Goal: Task Accomplishment & Management: Use online tool/utility

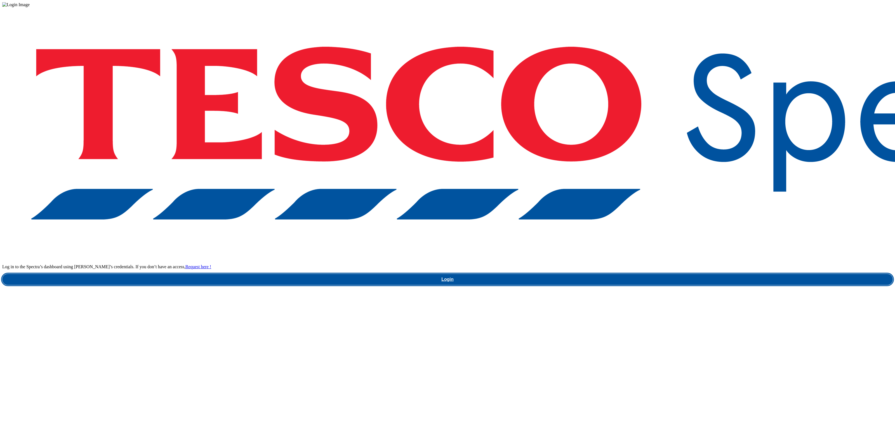
click at [679, 274] on link "Login" at bounding box center [447, 279] width 890 height 11
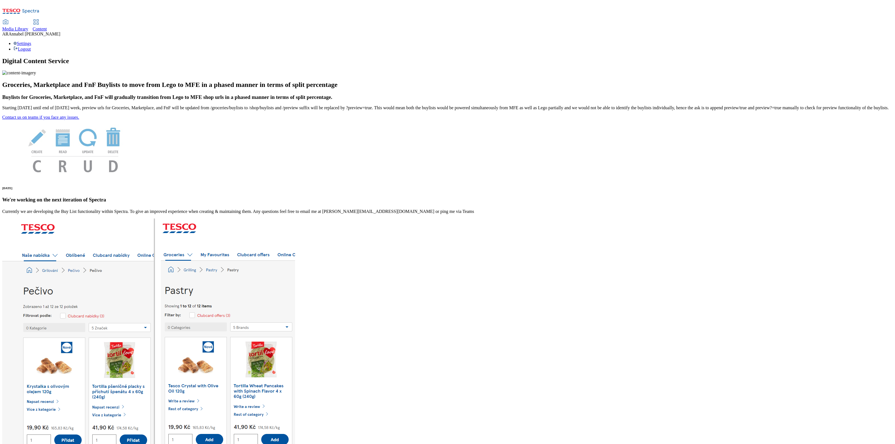
click at [47, 27] on span "Content" at bounding box center [40, 29] width 14 height 5
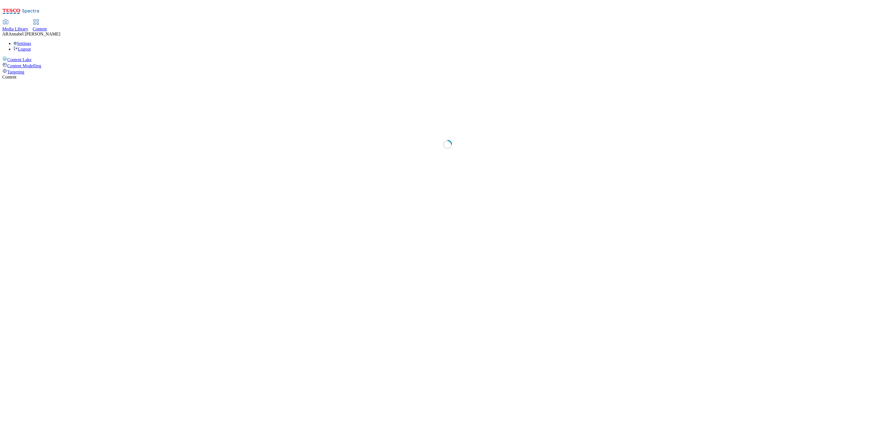
select select "ghs-[GEOGRAPHIC_DATA]"
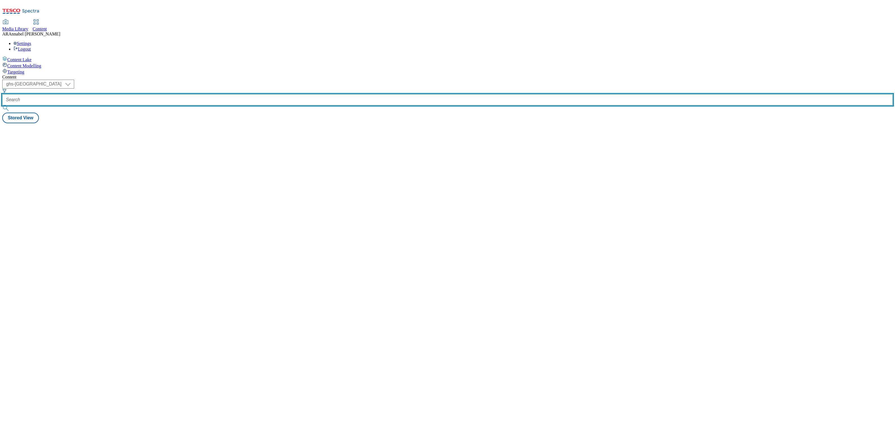
click at [131, 94] on input "text" at bounding box center [447, 99] width 890 height 11
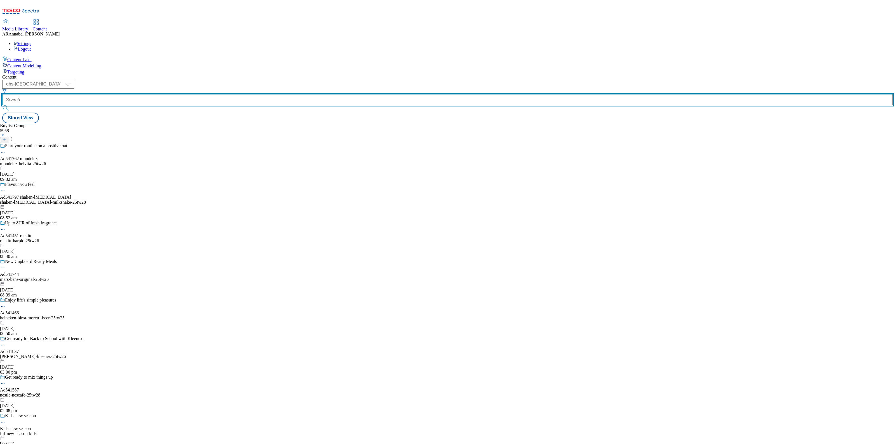
paste input "ul-simple"
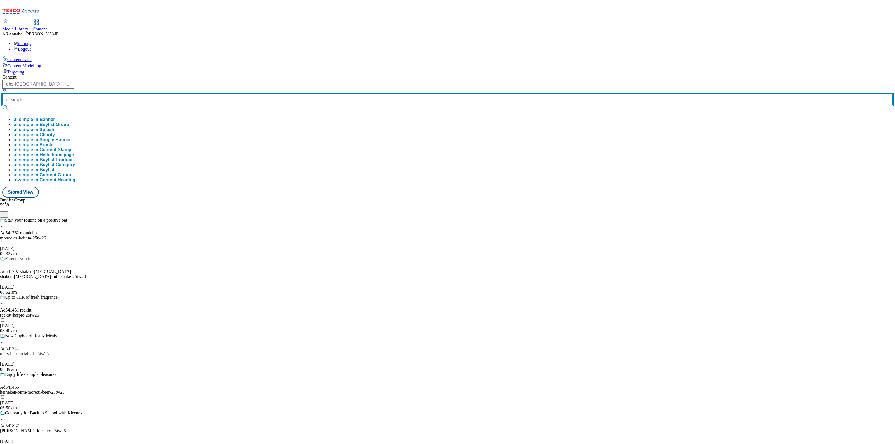
type input "ul-simple"
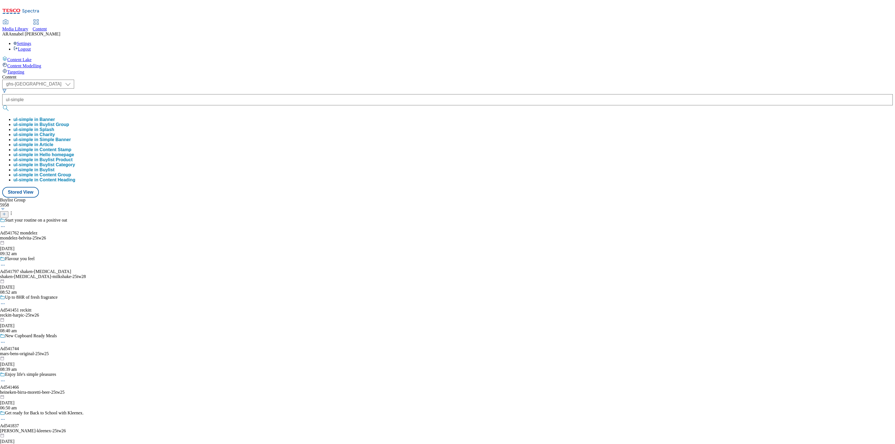
click at [69, 122] on button "ul-simple in Buylist Group" at bounding box center [41, 124] width 56 height 5
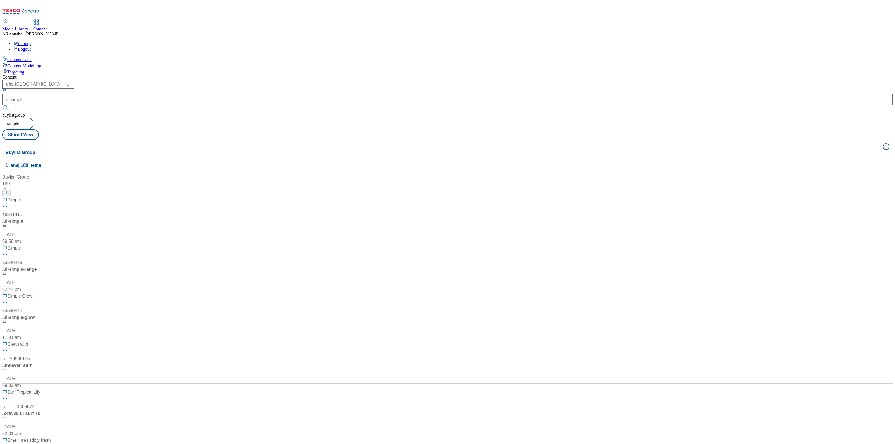
click at [72, 218] on div "/ ul-simple" at bounding box center [37, 221] width 70 height 7
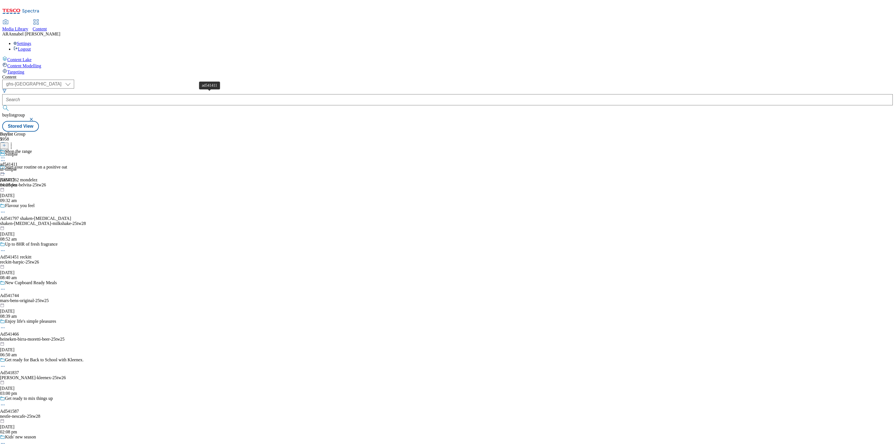
click at [18, 162] on div "ad541411" at bounding box center [9, 164] width 18 height 5
click at [32, 167] on div "ul-simple" at bounding box center [16, 169] width 32 height 5
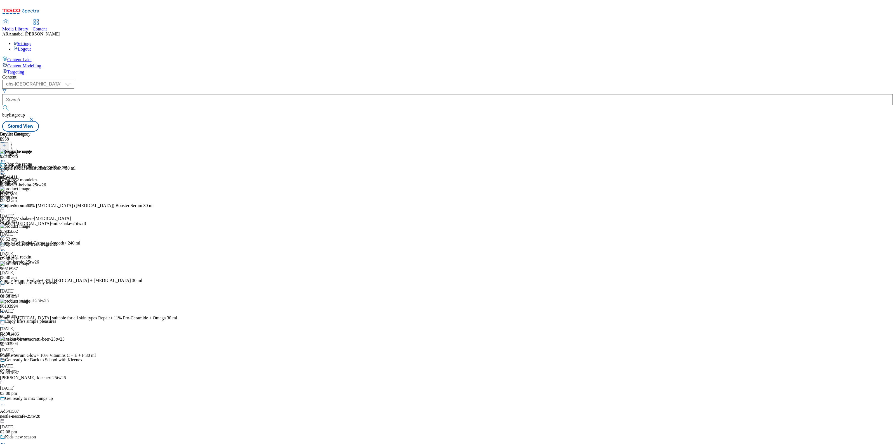
click at [6, 143] on icon at bounding box center [4, 145] width 4 height 4
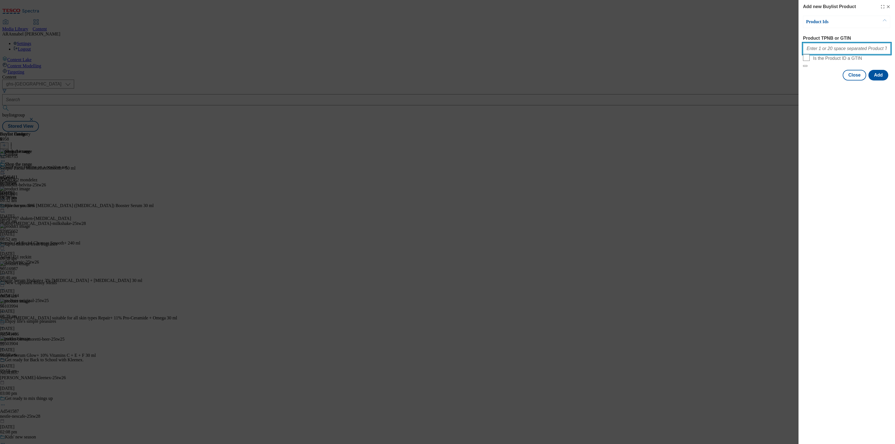
click at [831, 48] on input "Product TPNB or GTIN" at bounding box center [847, 48] width 88 height 11
paste input "• 96393545 • 96707441 • 96772811 • 96709630 • 96491423 • 96184326 • 96817322 • …"
click at [871, 53] on input "• 96393545 • 96707441 • 96772811 • 96709630 • 96491423 • 96184326 • 96817322 • …" at bounding box center [847, 48] width 88 height 11
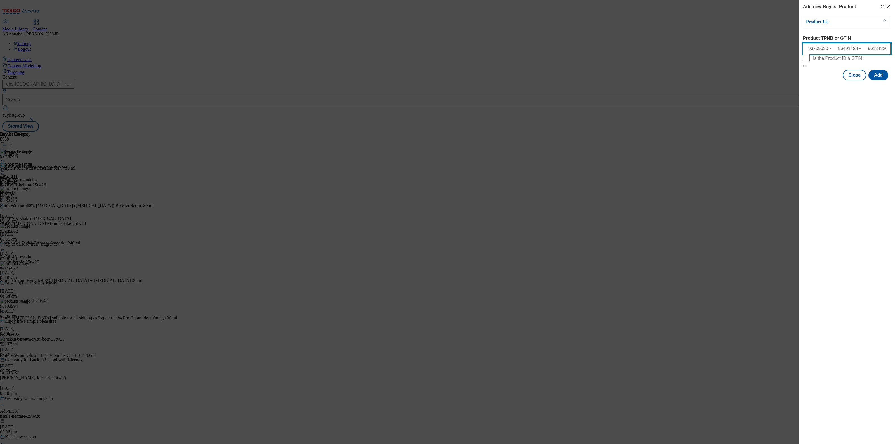
click at [855, 51] on input "• 96393545 • 96707441 • 96772811 • 96709630 • 96491423 • 96184326 • 96817322 • …" at bounding box center [847, 48] width 88 height 11
click at [840, 52] on input "• 96393545 • 96707441 • 96772811 • 96709630 • 96491423 • 96184326 • 96817322 96…" at bounding box center [847, 48] width 88 height 11
click at [825, 51] on input "• 96393545 • 96707441 • 96772811 • 96709630 • 96491423 • 96184326 96817322 9649…" at bounding box center [847, 48] width 88 height 11
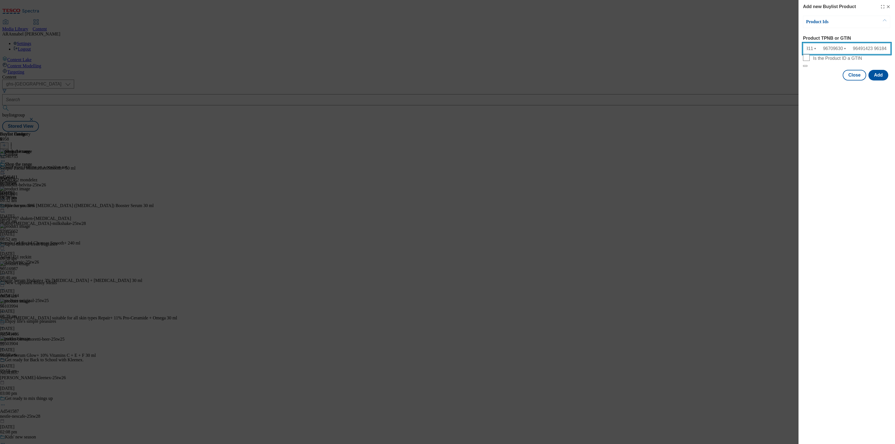
scroll to position [0, 82]
click at [811, 49] on input "• 96393545 • 96707441 • 96772811 • 96709630 • 96491423 96184326 96817322 964953…" at bounding box center [847, 48] width 88 height 11
type input "• 96393545 • 96707441 • 96772811 • 96709630 96491423 96184326 96817322 96495367…"
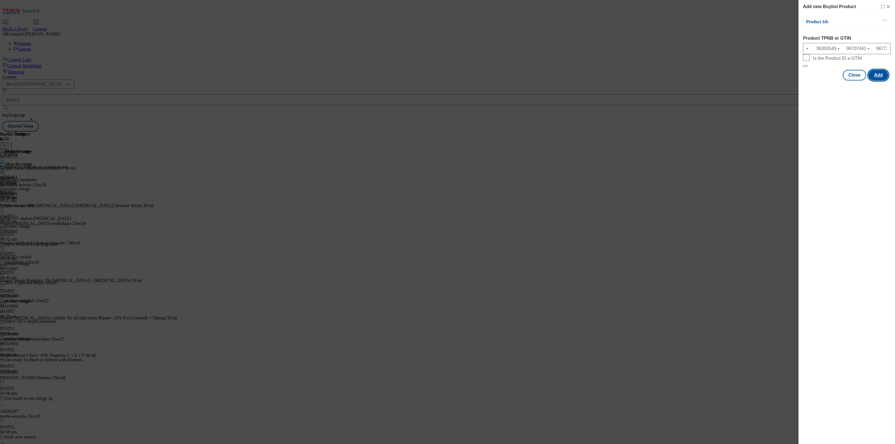
click at [882, 81] on button "Add" at bounding box center [878, 75] width 20 height 11
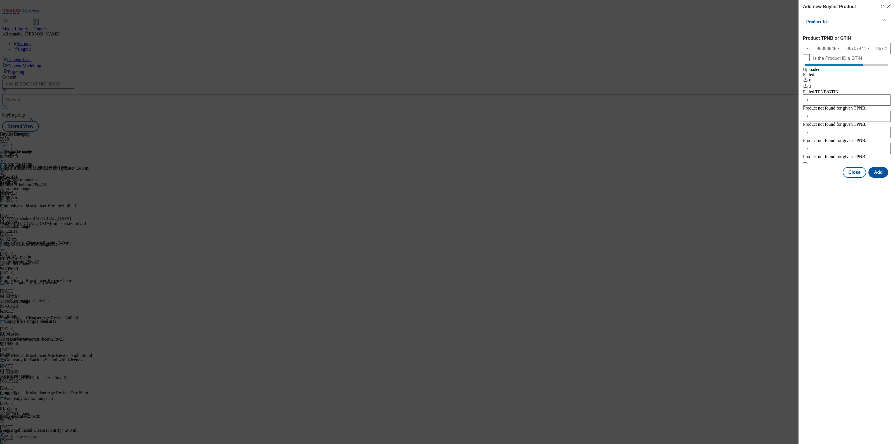
click at [887, 8] on icon "Modal" at bounding box center [888, 6] width 4 height 4
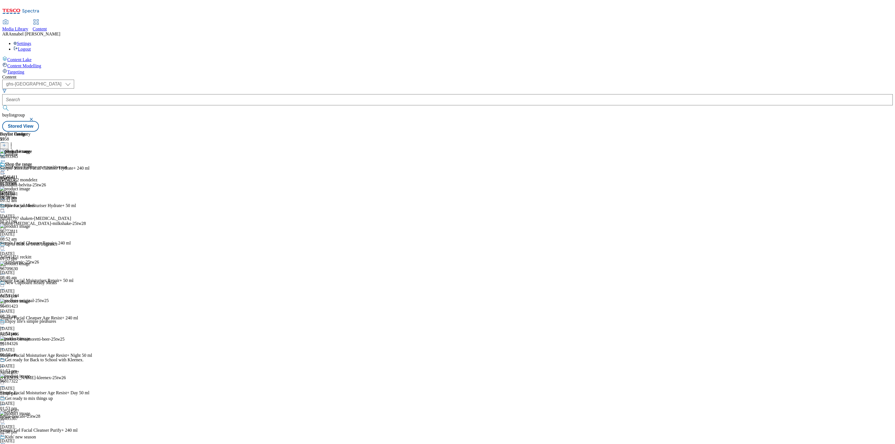
click at [6, 168] on icon at bounding box center [3, 171] width 6 height 6
click at [35, 232] on span "Un-publish" at bounding box center [26, 234] width 18 height 4
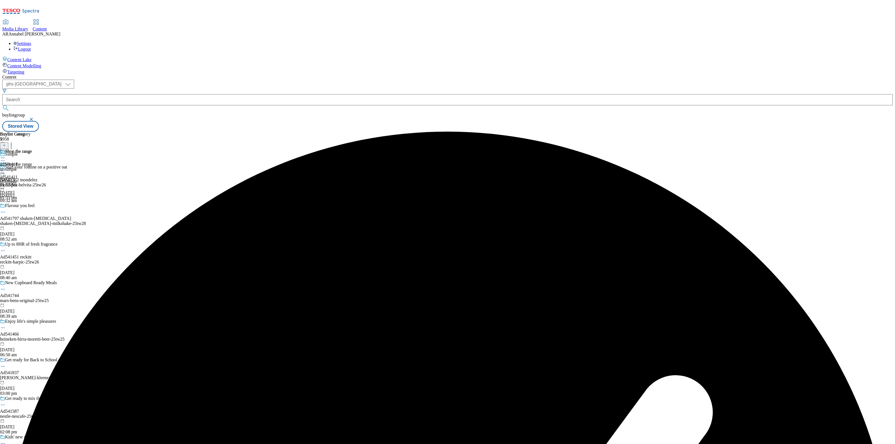
click at [6, 168] on icon at bounding box center [3, 171] width 6 height 6
click at [30, 226] on span "Publish" at bounding box center [23, 228] width 12 height 4
click at [6, 168] on icon at bounding box center [3, 171] width 6 height 6
click at [35, 232] on span "Un-publish" at bounding box center [26, 234] width 18 height 4
click at [5, 171] on circle at bounding box center [4, 171] width 1 height 1
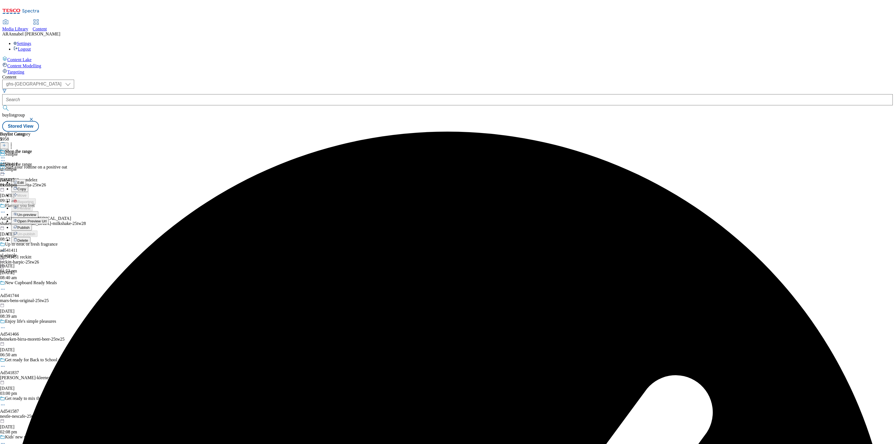
click at [36, 213] on span "Un-preview" at bounding box center [26, 215] width 19 height 4
click at [32, 167] on div "ul-simple" at bounding box center [16, 169] width 32 height 5
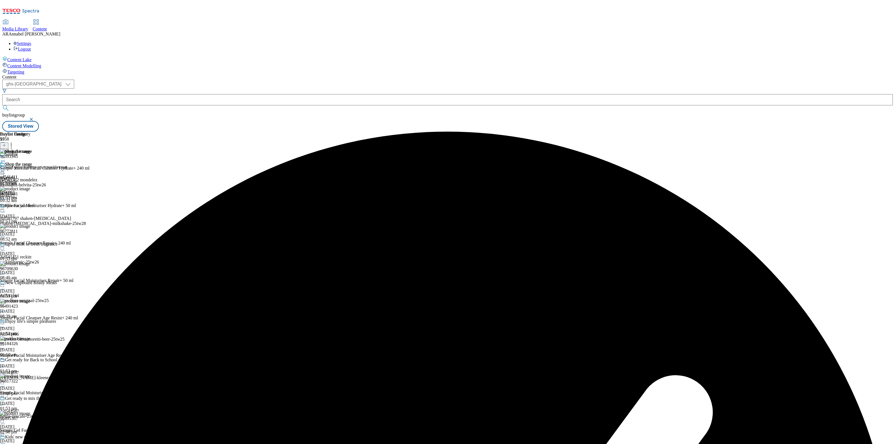
click at [14, 142] on icon at bounding box center [11, 145] width 6 height 6
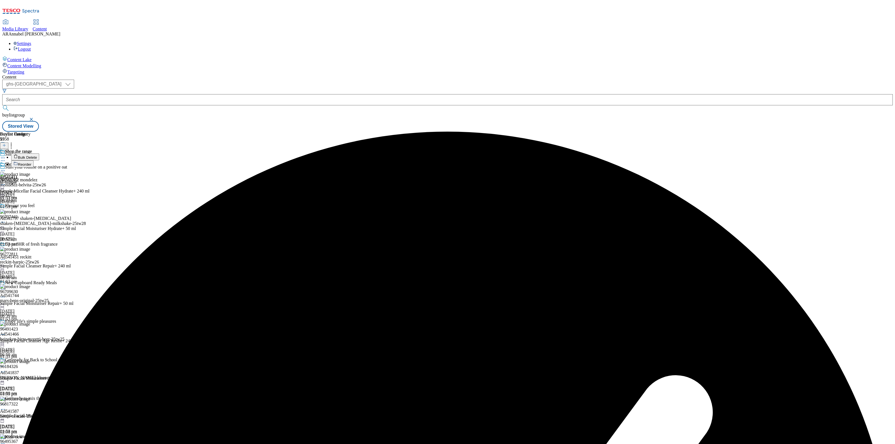
click at [31, 162] on span "Reorder" at bounding box center [24, 164] width 13 height 4
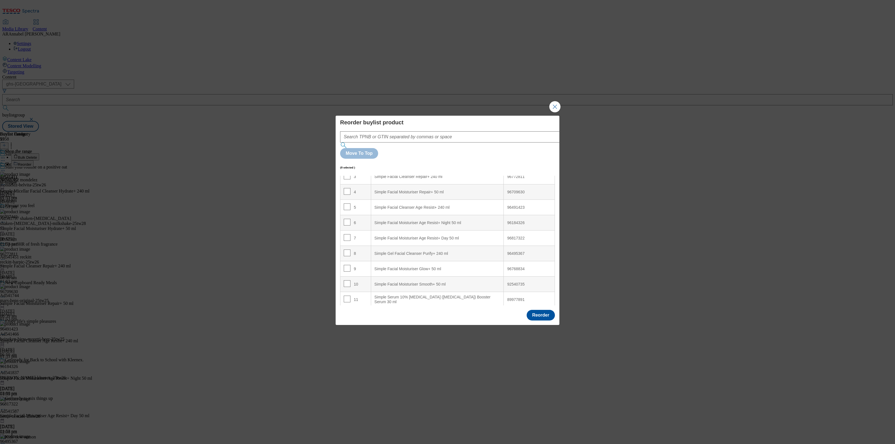
scroll to position [116, 0]
click at [348, 217] on input "Modal" at bounding box center [347, 220] width 7 height 7
checkbox input "true"
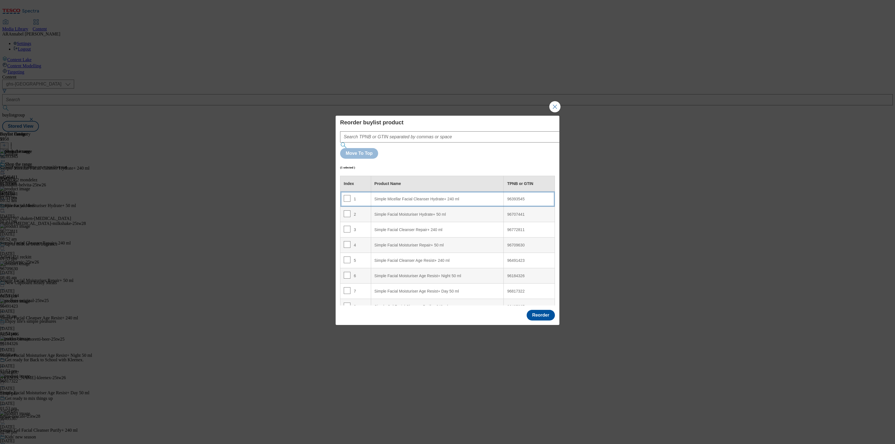
click at [400, 197] on div "Simple Micellar Facial Cleanser Hydrate+ 240 ml" at bounding box center [437, 199] width 126 height 5
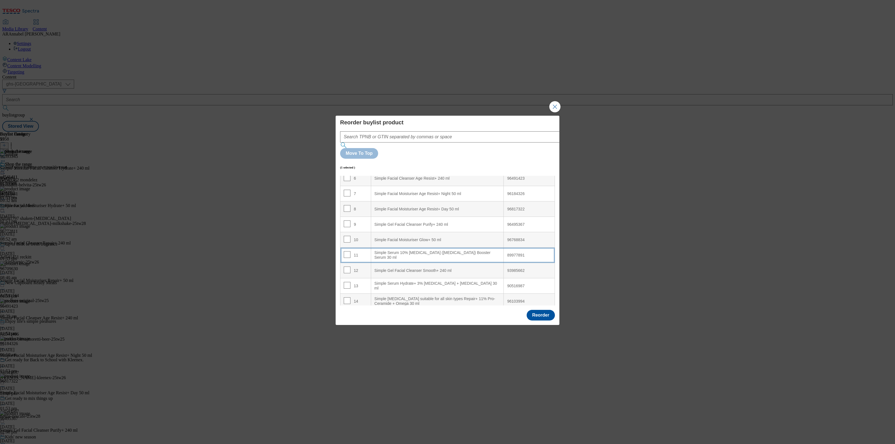
scroll to position [82, 0]
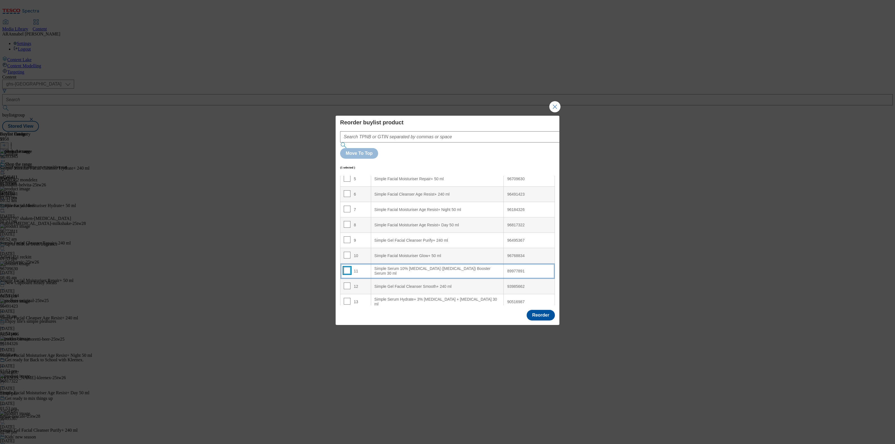
click at [345, 267] on input "Modal" at bounding box center [347, 270] width 7 height 7
checkbox input "true"
click at [345, 283] on input "Modal" at bounding box center [347, 286] width 7 height 7
checkbox input "true"
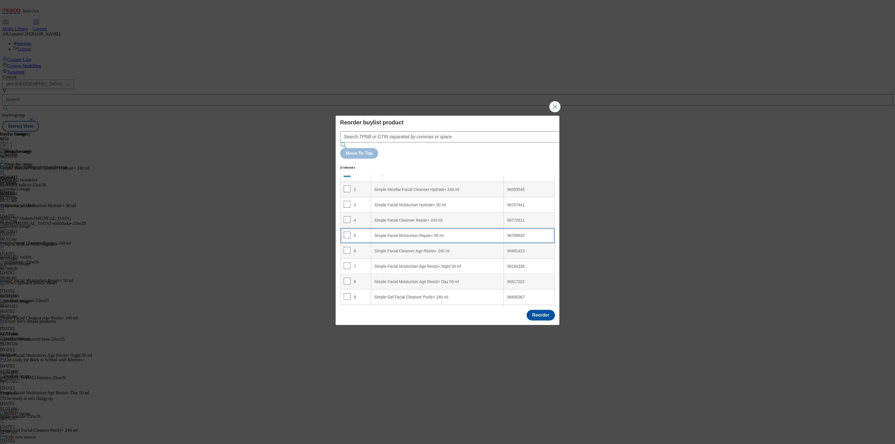
scroll to position [0, 0]
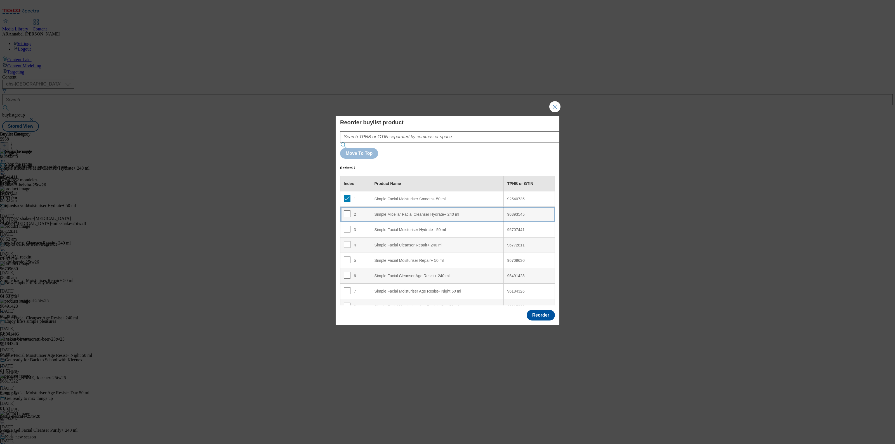
click at [394, 212] on div "Simple Micellar Facial Cleanser Hydrate+ 240 ml" at bounding box center [437, 214] width 126 height 5
click at [547, 310] on button "Reorder" at bounding box center [540, 315] width 28 height 11
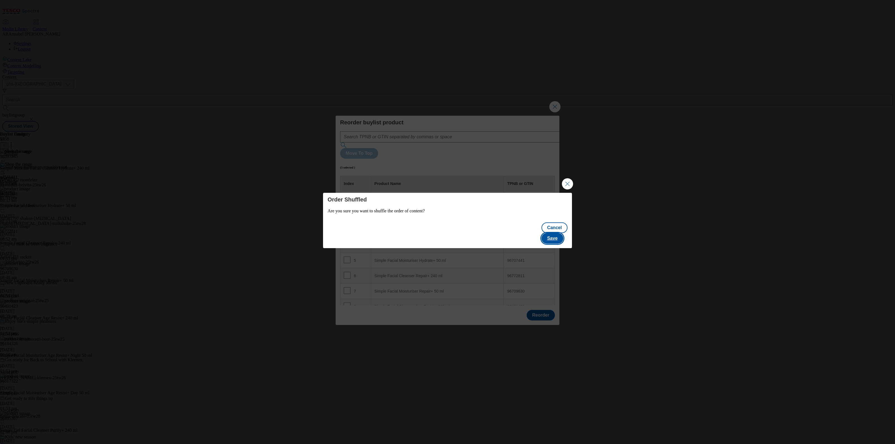
click at [554, 236] on button "Save" at bounding box center [552, 238] width 22 height 11
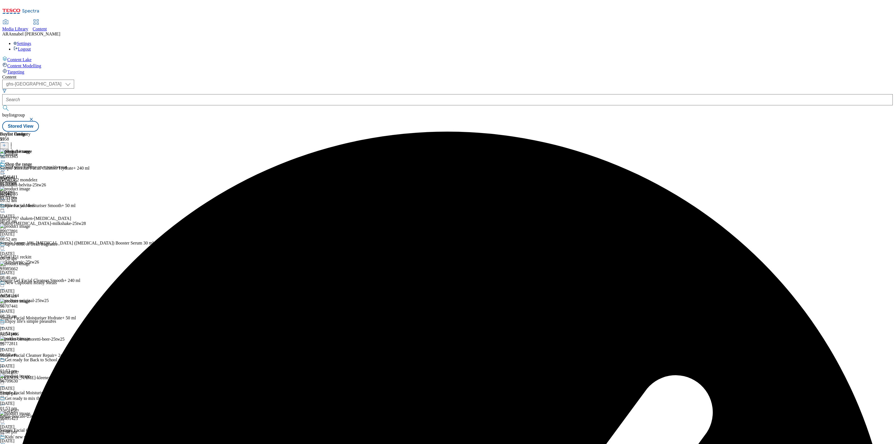
click at [14, 142] on icon at bounding box center [11, 145] width 6 height 6
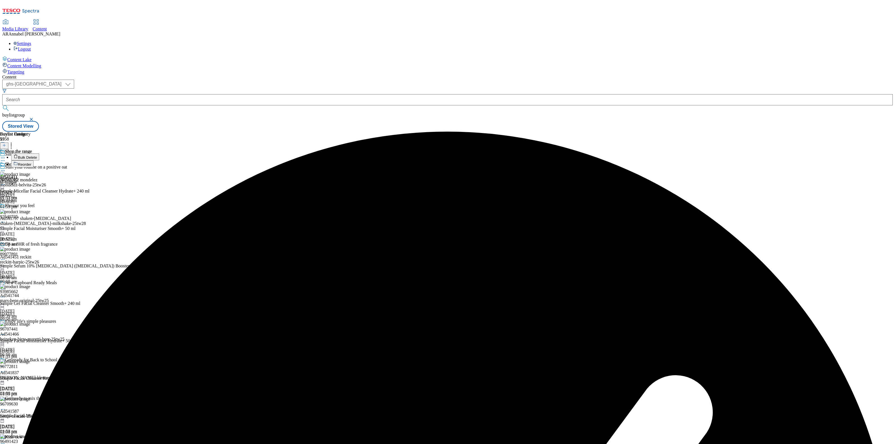
click at [31, 162] on span "Reorder" at bounding box center [24, 164] width 13 height 4
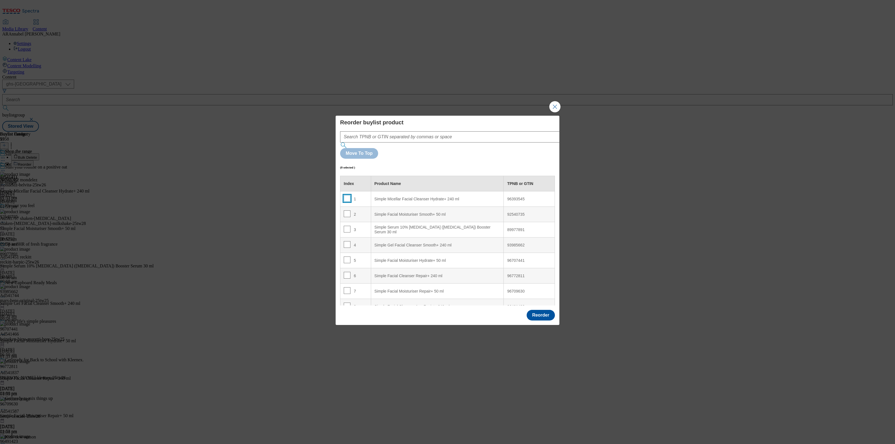
click at [347, 195] on input "Modal" at bounding box center [347, 198] width 7 height 7
checkbox input "true"
click at [371, 253] on "Simple Facial Moisturiser Hydrate+ 50 ml" at bounding box center [437, 260] width 133 height 15
click at [386, 243] on div "Simple Facial Moisturiser Hydrate+ 50 ml" at bounding box center [437, 245] width 126 height 5
click at [551, 310] on button "Reorder" at bounding box center [540, 315] width 28 height 11
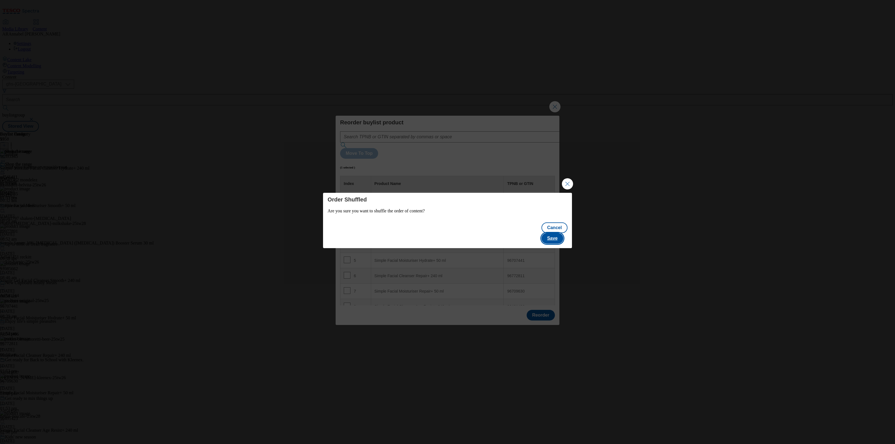
click at [557, 236] on button "Save" at bounding box center [552, 238] width 22 height 11
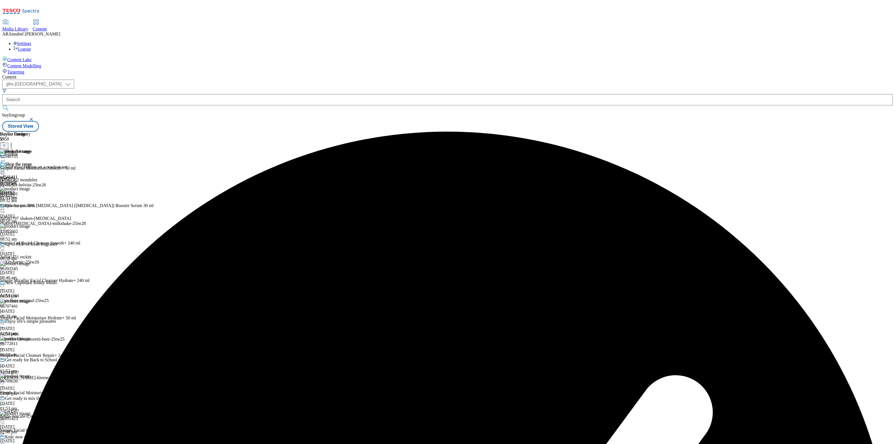
click at [6, 168] on icon at bounding box center [3, 171] width 6 height 6
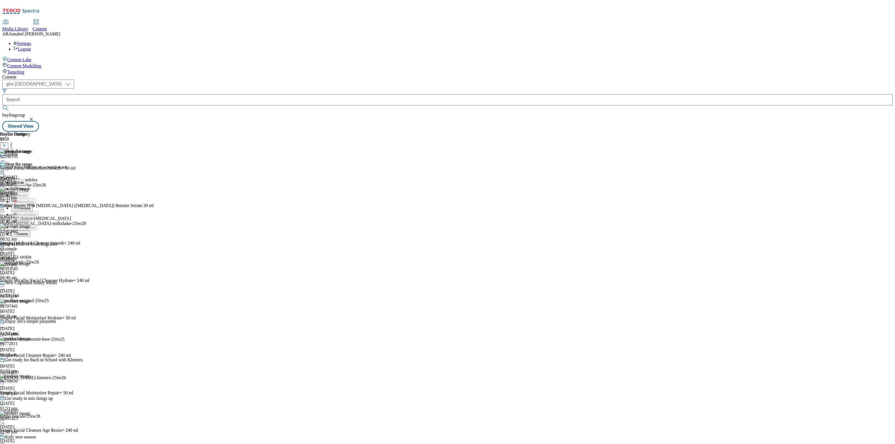
click at [30, 206] on span "Preview" at bounding box center [23, 208] width 13 height 4
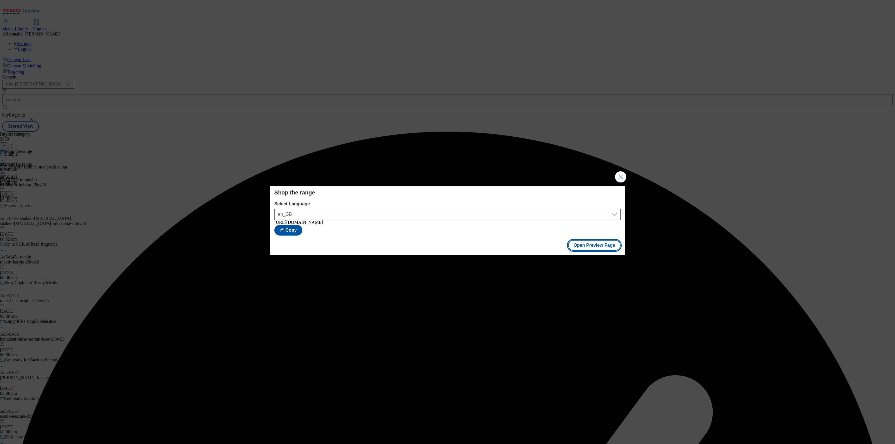
click at [591, 248] on button "Open Preview Page" at bounding box center [594, 245] width 53 height 11
click at [619, 174] on button "Close Modal" at bounding box center [620, 176] width 11 height 11
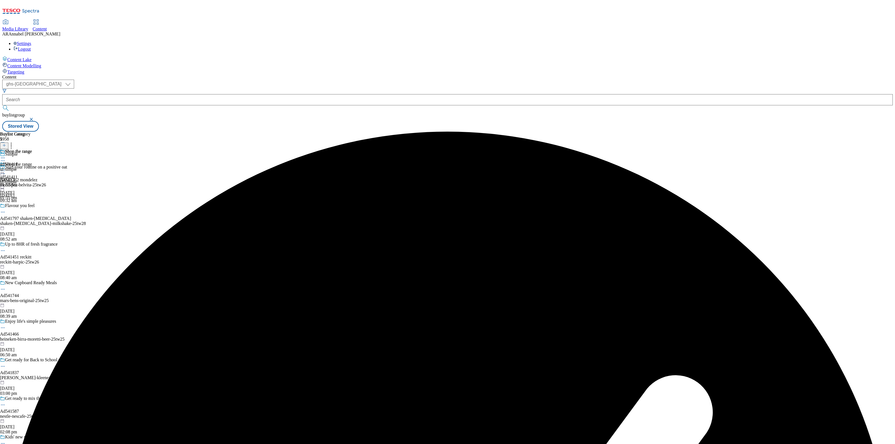
click at [6, 168] on icon at bounding box center [3, 171] width 6 height 6
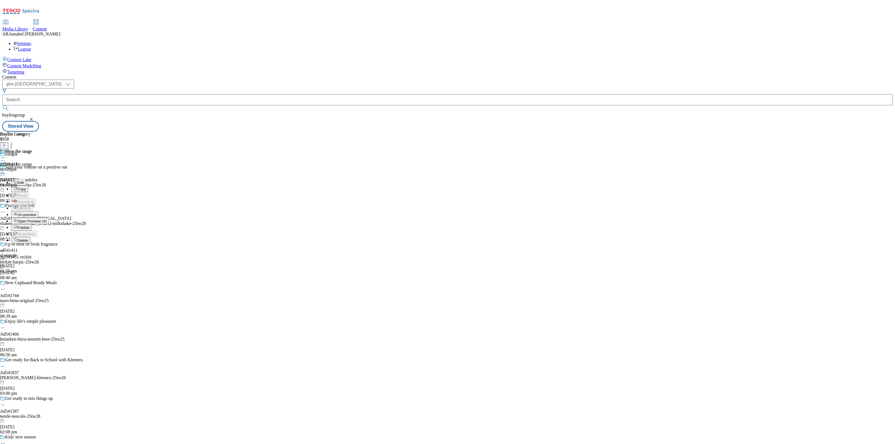
click at [30, 226] on span "Publish" at bounding box center [23, 228] width 12 height 4
